Goal: Use online tool/utility: Utilize a website feature to perform a specific function

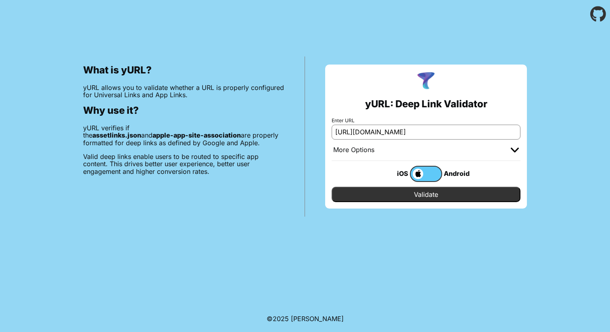
scroll to position [0, 13]
type input "[URL][DOMAIN_NAME]"
click at [409, 194] on input "Validate" at bounding box center [426, 194] width 189 height 15
